Goal: Information Seeking & Learning: Learn about a topic

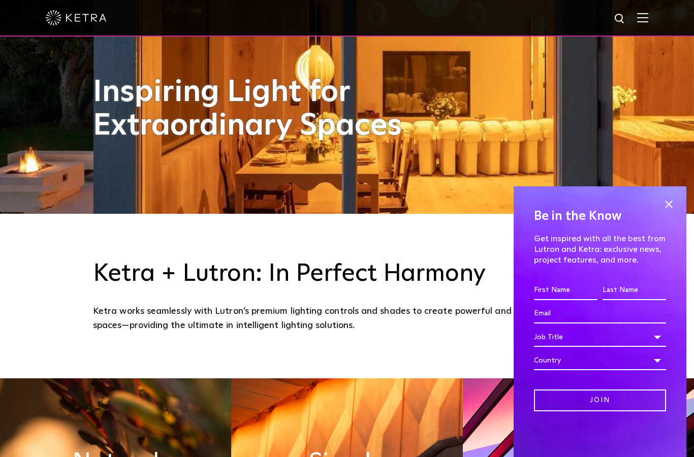
scroll to position [249, 0]
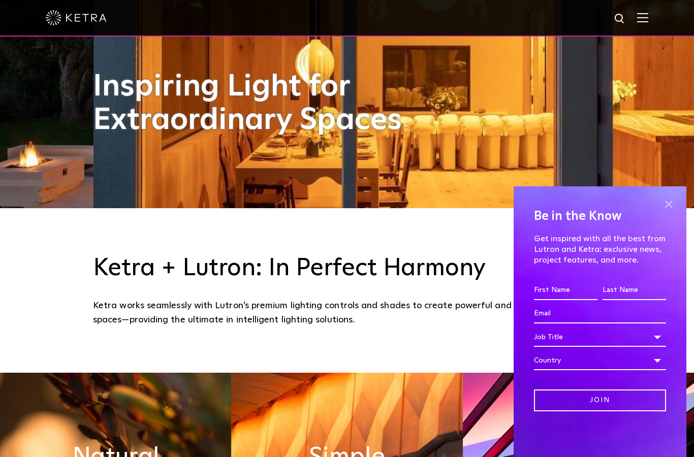
click at [662, 212] on span at bounding box center [668, 204] width 15 height 15
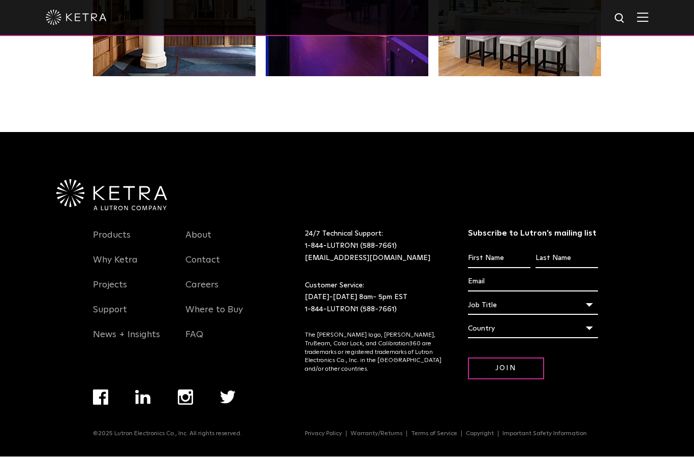
scroll to position [2136, 0]
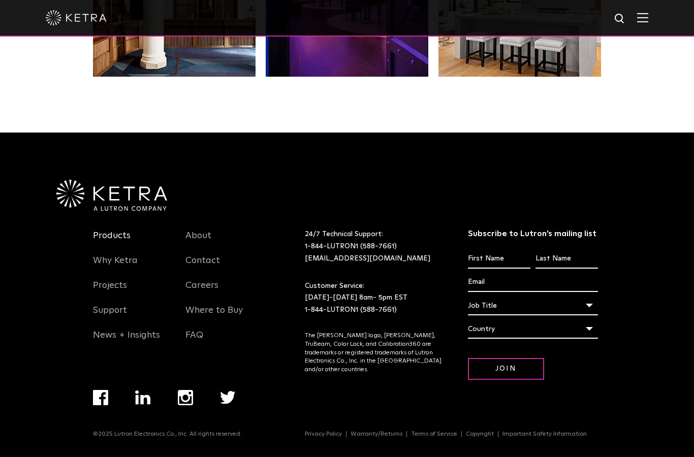
click at [107, 254] on link "Products" at bounding box center [112, 241] width 38 height 23
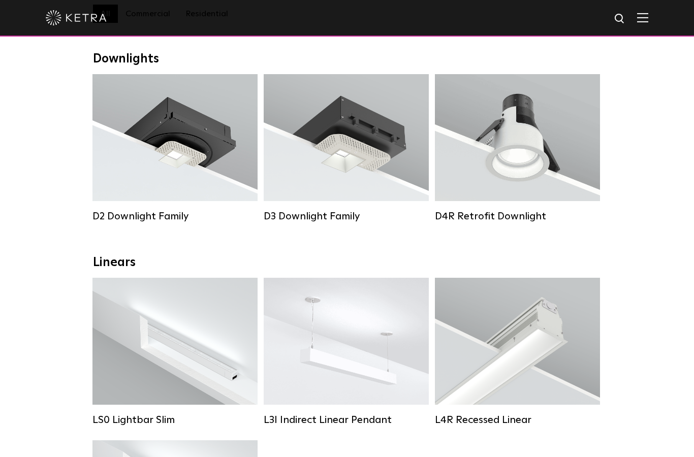
scroll to position [151, 0]
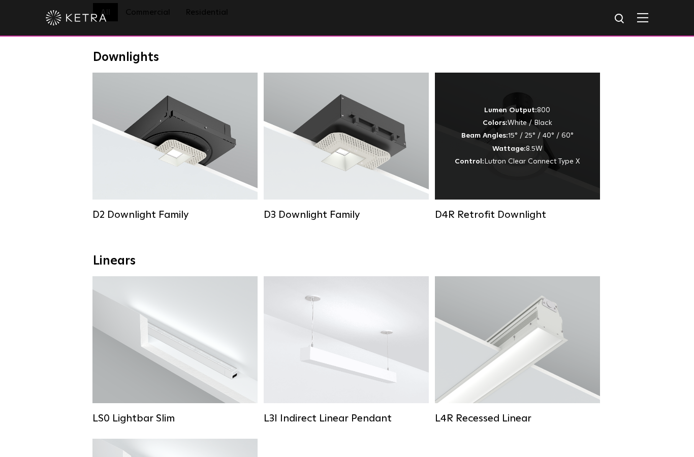
click at [519, 171] on div "Lumen Output: 800 Colors: White / Black Beam Angles: 15° / 25° / 40° / 60° Watt…" at bounding box center [517, 136] width 165 height 127
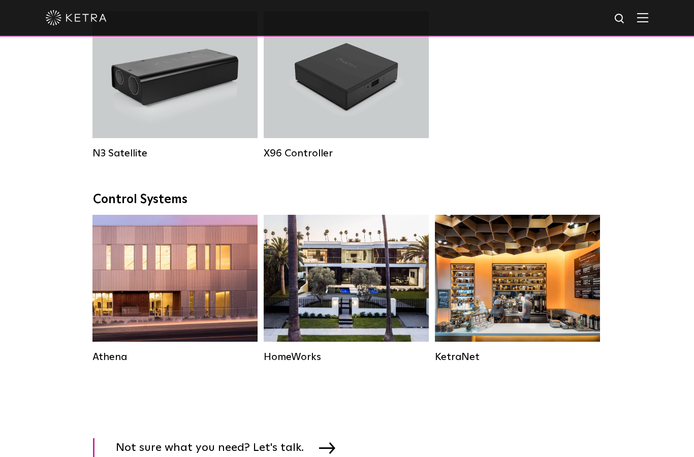
scroll to position [1353, 0]
